Goal: Navigation & Orientation: Find specific page/section

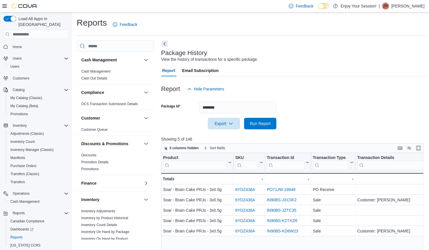
scroll to position [13, 0]
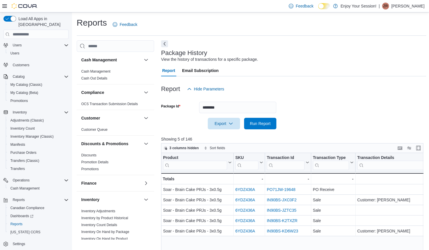
click at [421, 5] on p "[PERSON_NAME]" at bounding box center [407, 6] width 33 height 7
click at [384, 55] on span "Sign Out" at bounding box center [388, 56] width 16 height 6
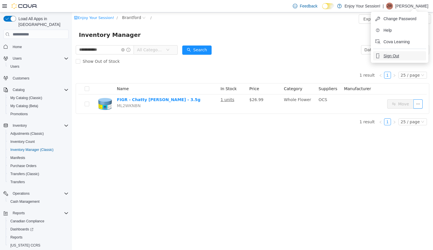
click at [383, 58] on button "Sign Out" at bounding box center [399, 55] width 53 height 9
